Goal: Check status

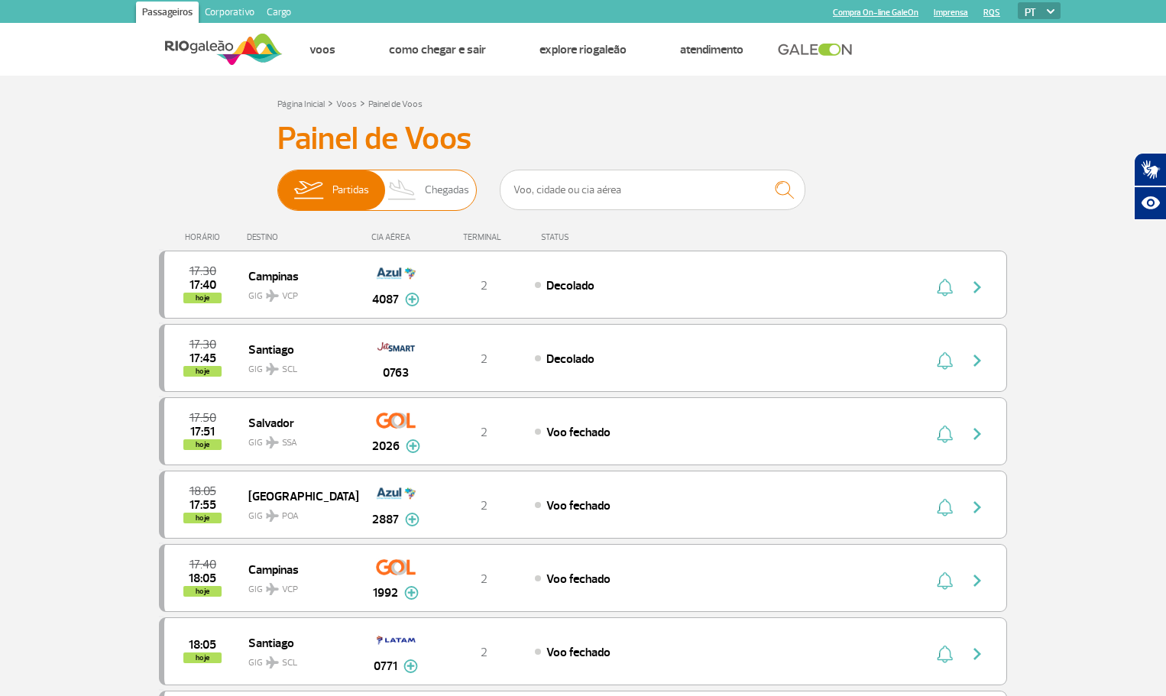
click at [450, 187] on span "Chegadas" at bounding box center [447, 190] width 44 height 40
click at [277, 183] on input "Partidas Chegadas" at bounding box center [277, 183] width 0 height 0
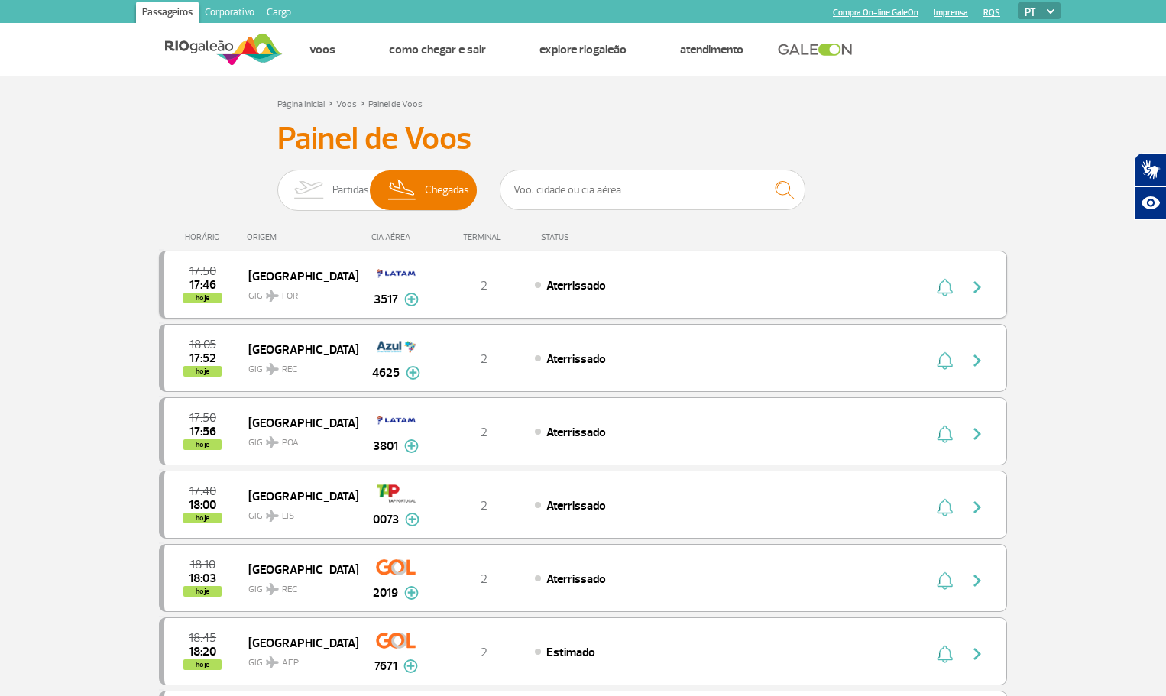
click at [650, 277] on div "Aterrissado" at bounding box center [703, 285] width 337 height 17
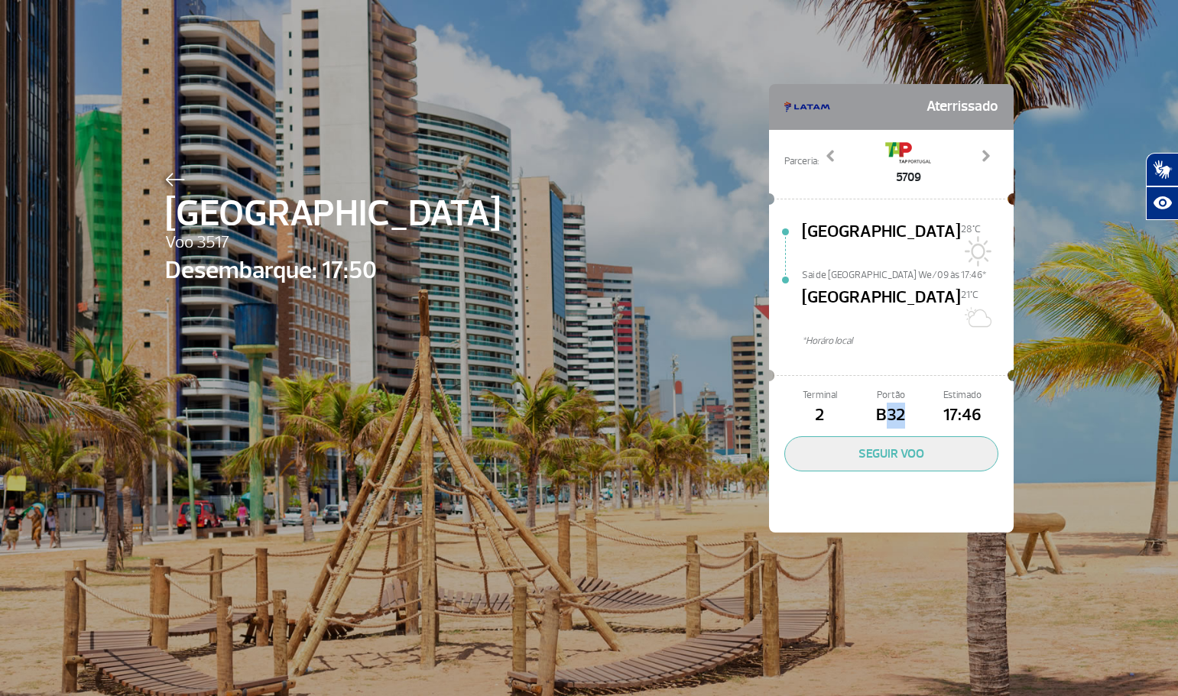
drag, startPoint x: 876, startPoint y: 375, endPoint x: 911, endPoint y: 375, distance: 35.2
click at [911, 403] on span "B32" at bounding box center [890, 416] width 71 height 26
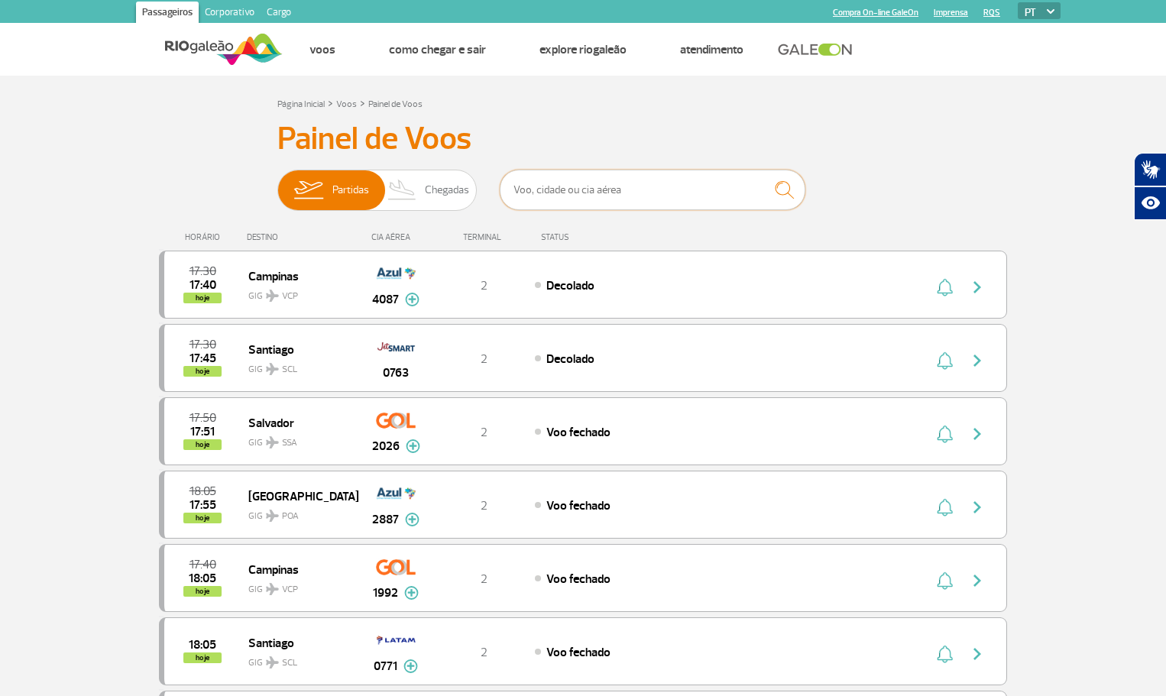
click at [545, 186] on input "text" at bounding box center [653, 190] width 306 height 41
type input "nvt"
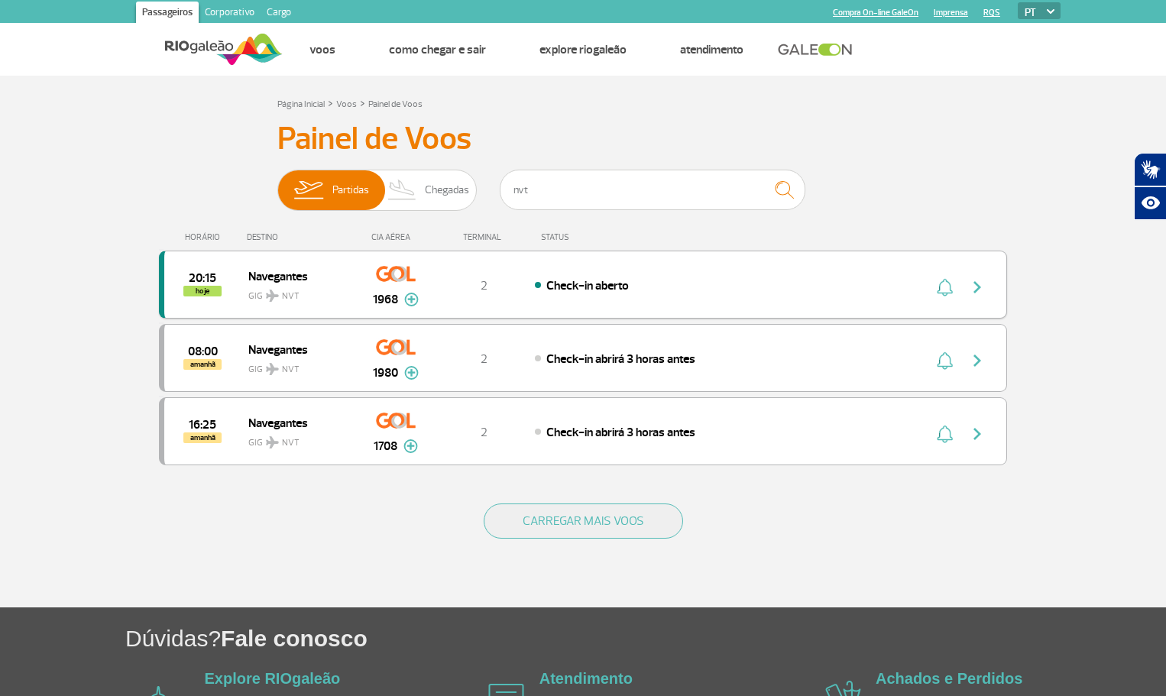
click at [670, 280] on div "Check-in aberto" at bounding box center [703, 285] width 337 height 17
